Goal: Information Seeking & Learning: Learn about a topic

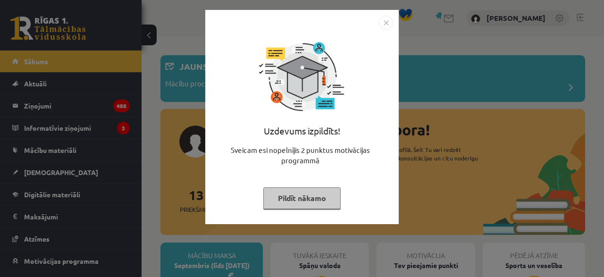
click at [307, 192] on button "Pildīt nākamo" at bounding box center [301, 198] width 77 height 22
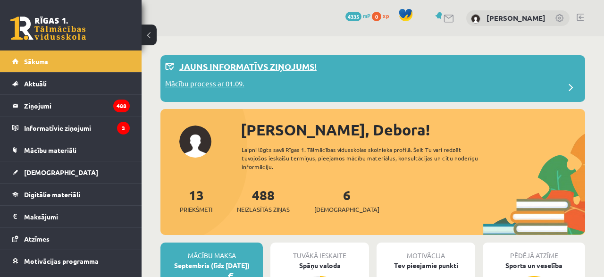
click at [254, 83] on div "Mācību process ar 01.09." at bounding box center [372, 87] width 415 height 19
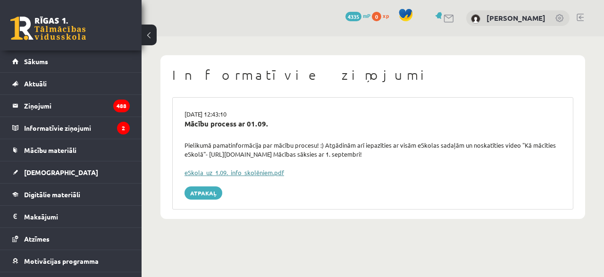
click at [227, 168] on link "eSkola_uz_1.09._info_skolēniem.pdf" at bounding box center [235, 172] width 100 height 8
click at [41, 69] on link "Sākums" at bounding box center [71, 61] width 118 height 22
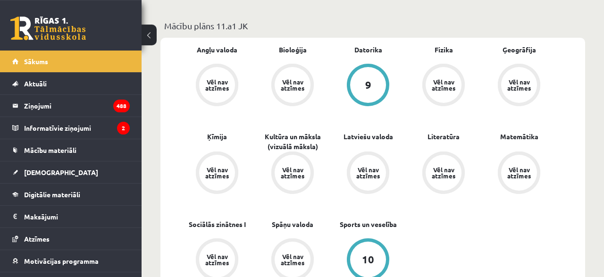
scroll to position [344, 0]
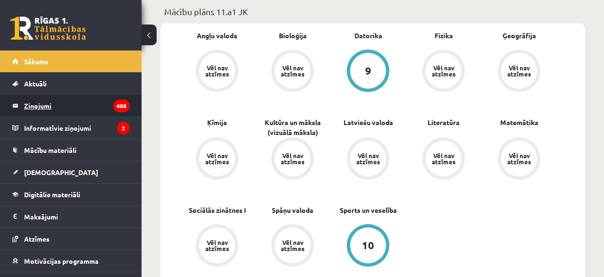
click at [61, 101] on legend "Ziņojumi 488" at bounding box center [77, 106] width 106 height 22
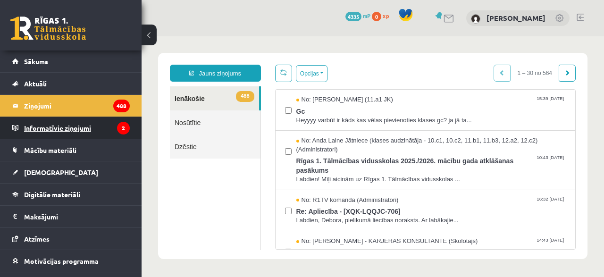
click at [78, 127] on legend "Informatīvie ziņojumi 2" at bounding box center [77, 128] width 106 height 22
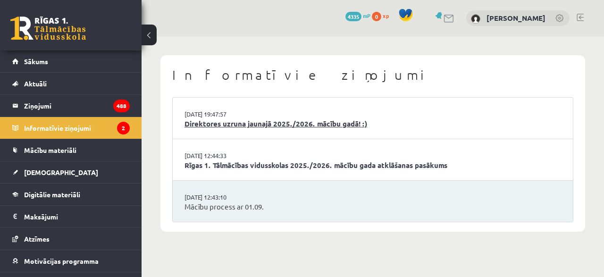
click at [240, 128] on link "Direktores uzruna jaunajā 2025./2026. mācību gadā! :)" at bounding box center [373, 123] width 377 height 11
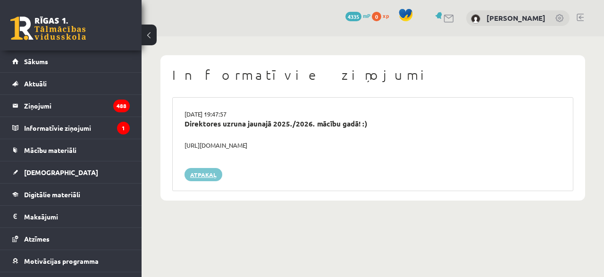
click at [210, 168] on link "Atpakaļ" at bounding box center [204, 174] width 38 height 13
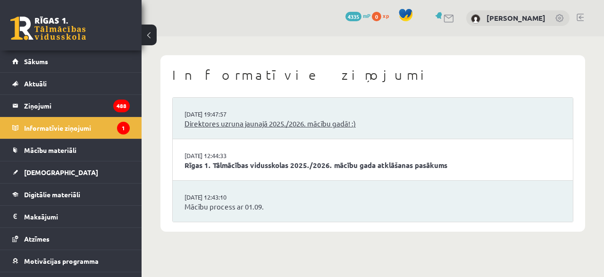
click at [241, 121] on link "Direktores uzruna jaunajā 2025./2026. mācību gadā! :)" at bounding box center [373, 123] width 377 height 11
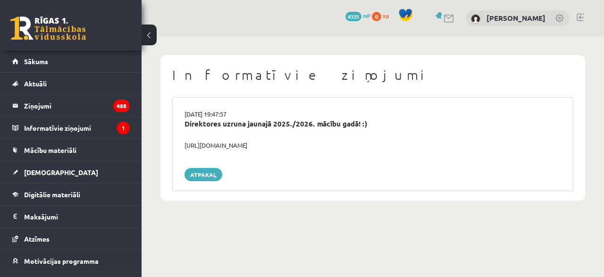
click at [236, 143] on div "[URL][DOMAIN_NAME]" at bounding box center [372, 145] width 391 height 9
drag, startPoint x: 183, startPoint y: 145, endPoint x: 318, endPoint y: 146, distance: 135.0
click at [318, 146] on div "https://youtube.com/shorts/lM8RsWyzCn4" at bounding box center [372, 145] width 391 height 9
copy div "https://youtube.com/shorts/lM8RsWyzCn4"
click at [54, 105] on legend "Ziņojumi 488" at bounding box center [77, 106] width 106 height 22
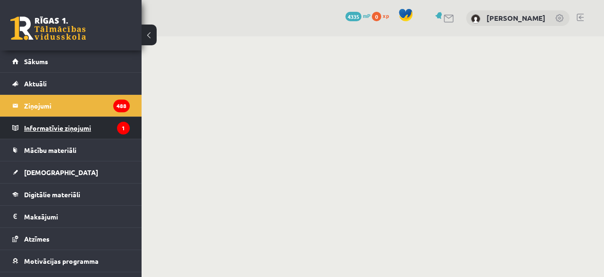
click at [74, 129] on legend "Informatīvie ziņojumi 1" at bounding box center [77, 128] width 106 height 22
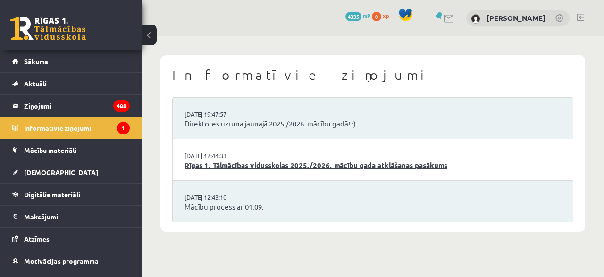
click at [220, 161] on link "Rīgas 1. Tālmācības vidusskolas 2025./2026. mācību gada atklāšanas pasākums" at bounding box center [373, 165] width 377 height 11
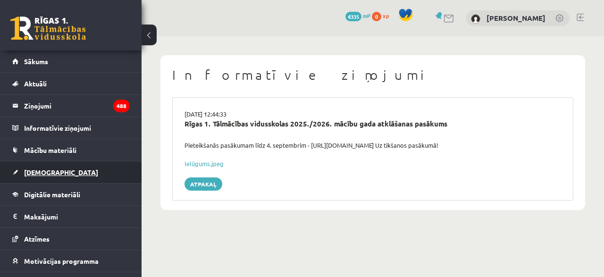
click at [27, 173] on span "[DEMOGRAPHIC_DATA]" at bounding box center [61, 172] width 74 height 8
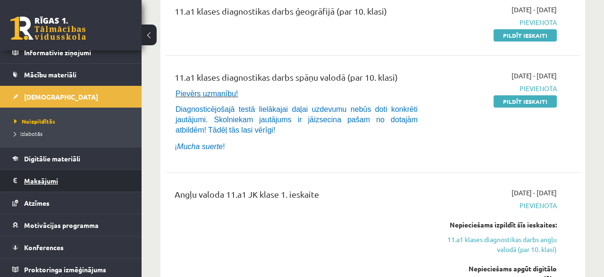
scroll to position [77, 0]
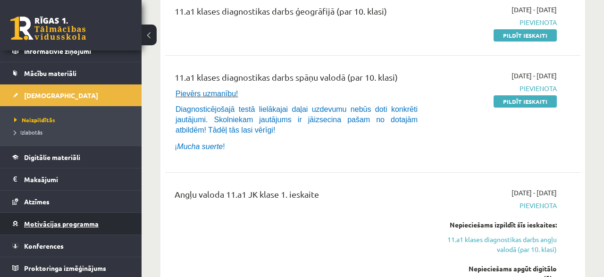
click at [60, 225] on span "Motivācijas programma" at bounding box center [61, 223] width 75 height 8
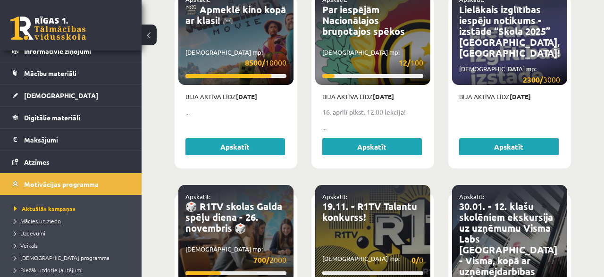
scroll to position [115, 0]
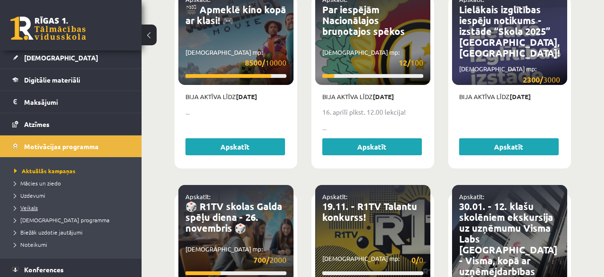
click at [38, 204] on link "Veikals" at bounding box center [73, 207] width 118 height 8
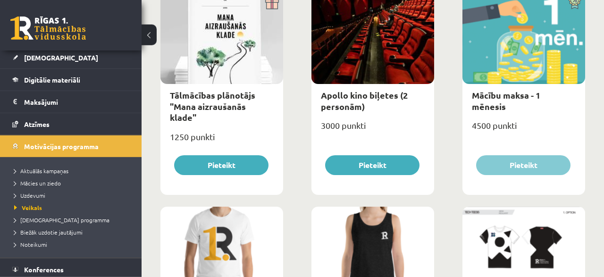
scroll to position [344, 0]
